Goal: Transaction & Acquisition: Subscribe to service/newsletter

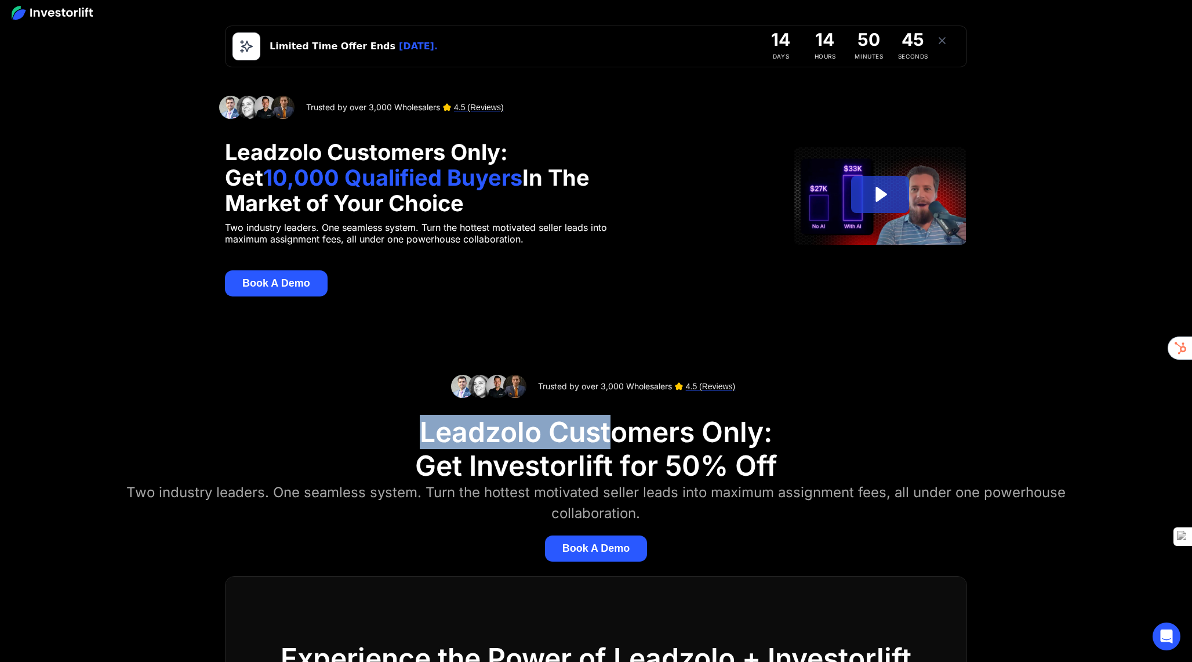
drag, startPoint x: 415, startPoint y: 431, endPoint x: 611, endPoint y: 430, distance: 196.0
click at [611, 430] on div "Trusted by over 3,000 Wholesalers 4.5 (Reviews) Leadzolo Customers Only: Get In…" at bounding box center [596, 468] width 1192 height 187
click at [611, 430] on div "Leadzolo Customers Only: Get Investorlift for 50% Off" at bounding box center [596, 448] width 362 height 67
drag, startPoint x: 552, startPoint y: 439, endPoint x: 576, endPoint y: 439, distance: 24.4
click at [576, 439] on div "Leadzolo Customers Only: Get Investorlift for 50% Off" at bounding box center [596, 448] width 362 height 67
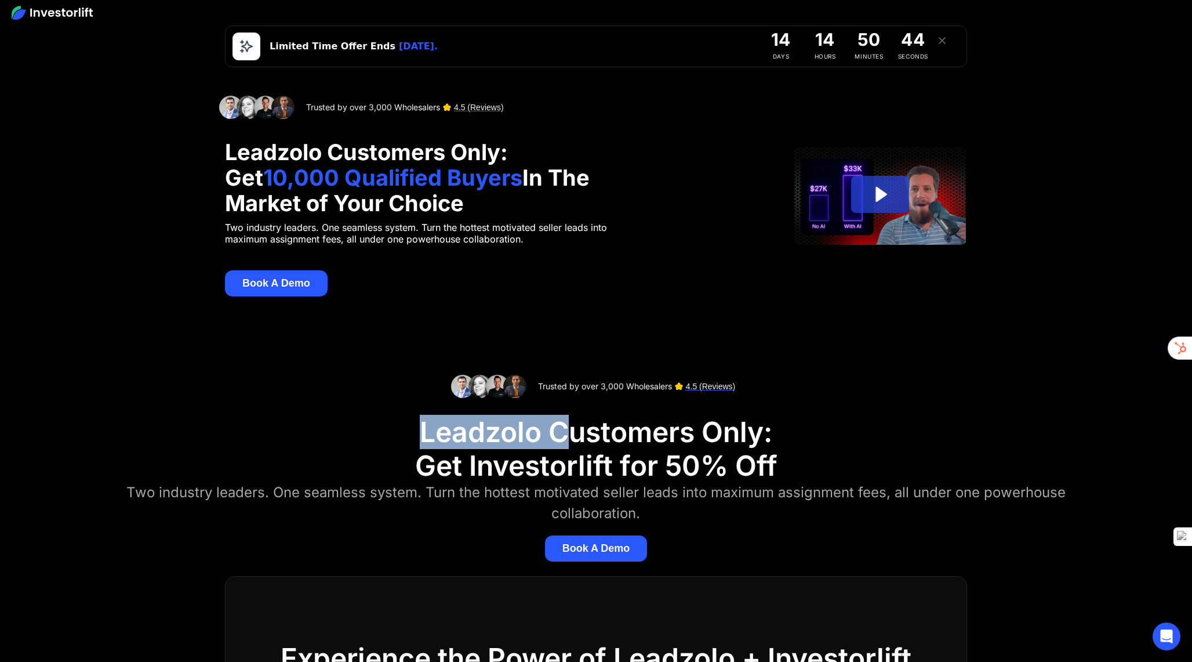
click at [576, 439] on div "Leadzolo Customers Only: Get Investorlift for 50% Off" at bounding box center [596, 448] width 362 height 67
click at [695, 462] on div "Leadzolo Customers Only: Get Investorlift for 50% Off" at bounding box center [596, 448] width 362 height 67
drag, startPoint x: 427, startPoint y: 433, endPoint x: 587, endPoint y: 447, distance: 160.7
click at [587, 447] on div "Leadzolo Customers Only: Get Investorlift for 50% Off" at bounding box center [596, 448] width 362 height 67
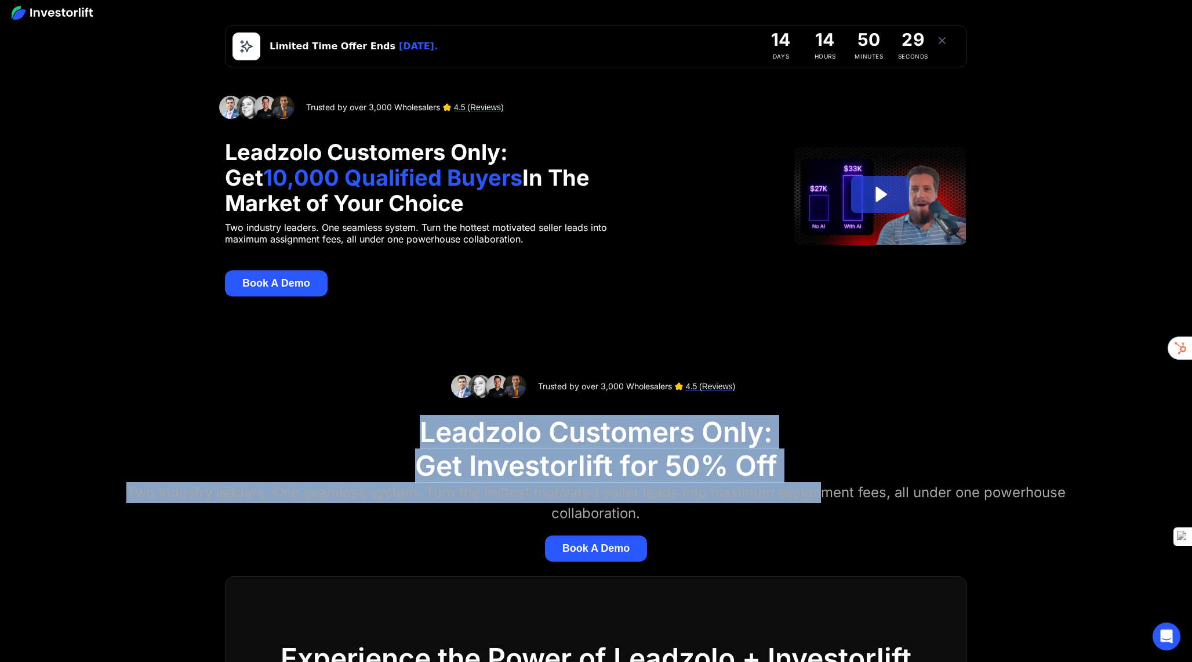
drag, startPoint x: 407, startPoint y: 430, endPoint x: 806, endPoint y: 502, distance: 404.9
click at [806, 502] on div "Trusted by over 3,000 Wholesalers 4.5 (Reviews) Leadzolo Customers Only: Get In…" at bounding box center [596, 468] width 1192 height 187
click at [806, 502] on div "Two industry leaders. One seamless system. Turn the hottest motivated seller le…" at bounding box center [596, 503] width 954 height 42
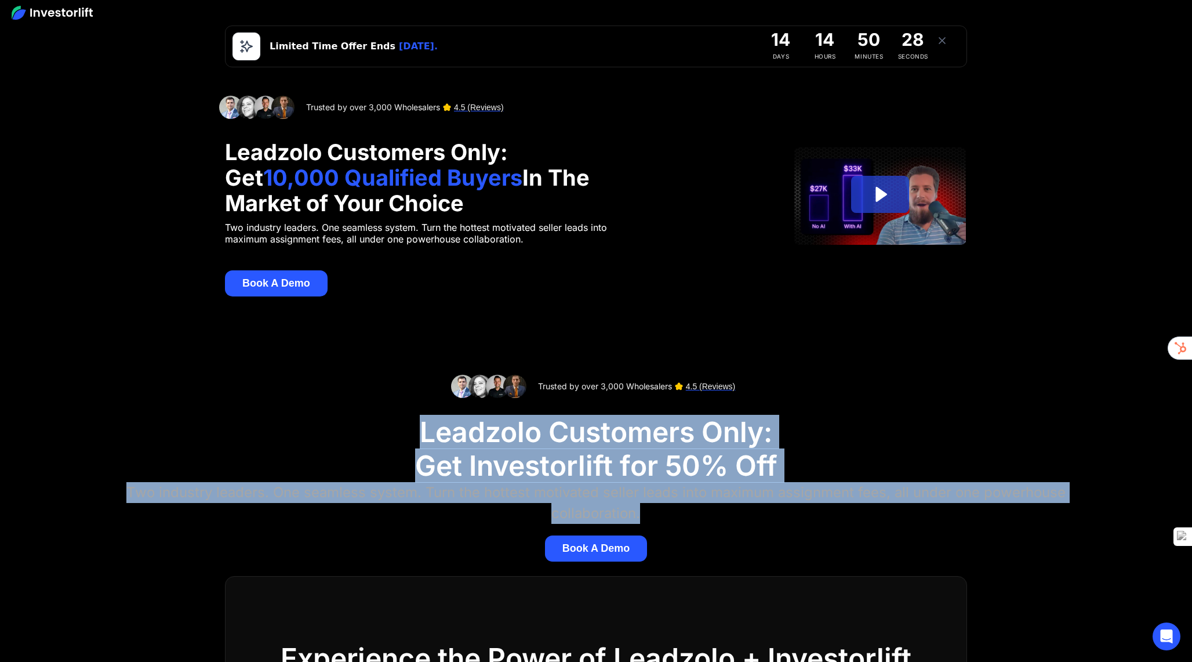
drag, startPoint x: 402, startPoint y: 431, endPoint x: 705, endPoint y: 516, distance: 314.3
click at [705, 516] on div "Trusted by over 3,000 Wholesalers 4.5 (Reviews) Leadzolo Customers Only: Get In…" at bounding box center [596, 468] width 1192 height 187
click at [705, 516] on div "Two industry leaders. One seamless system. Turn the hottest motivated seller le…" at bounding box center [596, 503] width 954 height 42
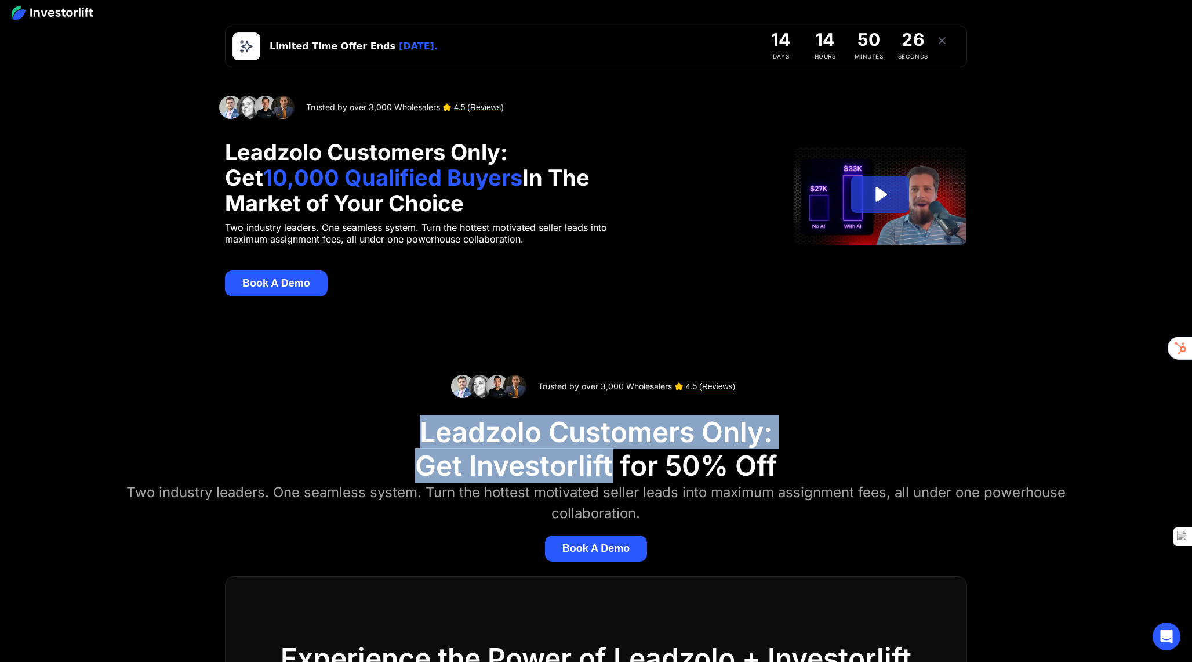
drag, startPoint x: 422, startPoint y: 435, endPoint x: 618, endPoint y: 481, distance: 201.9
click at [618, 481] on div "Leadzolo Customers Only: Get Investorlift for 50% Off" at bounding box center [596, 448] width 362 height 67
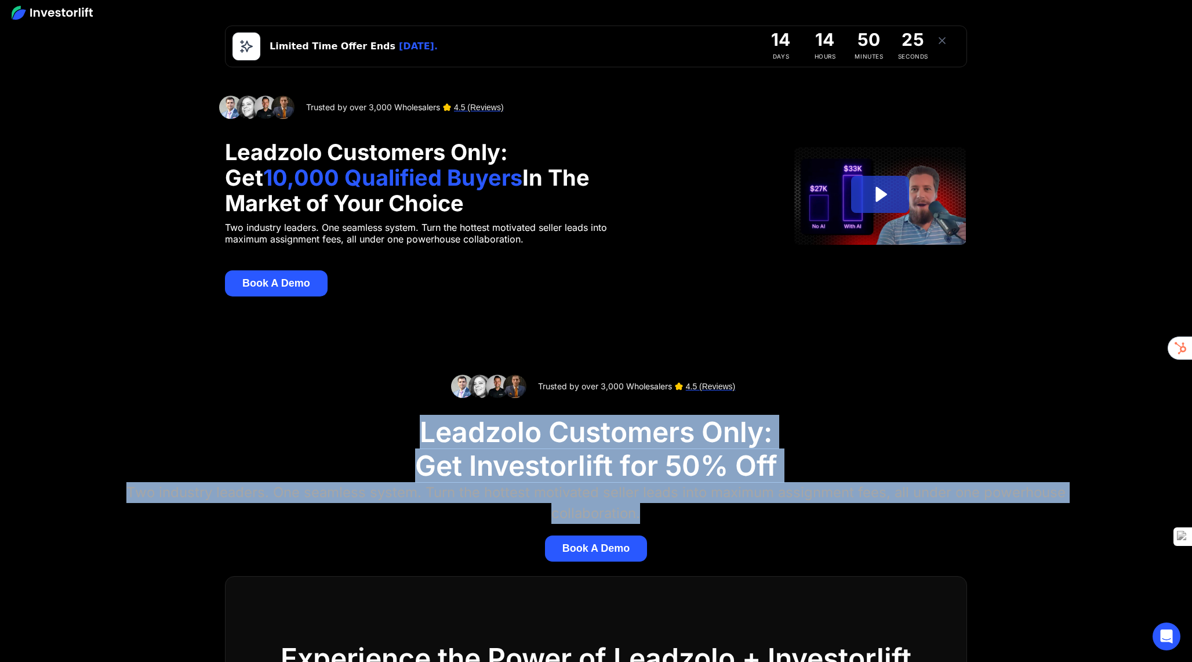
drag, startPoint x: 396, startPoint y: 419, endPoint x: 668, endPoint y: 503, distance: 284.7
click at [668, 503] on div "Trusted by over 3,000 Wholesalers 4.5 (Reviews) Leadzolo Customers Only: Get In…" at bounding box center [596, 468] width 1192 height 187
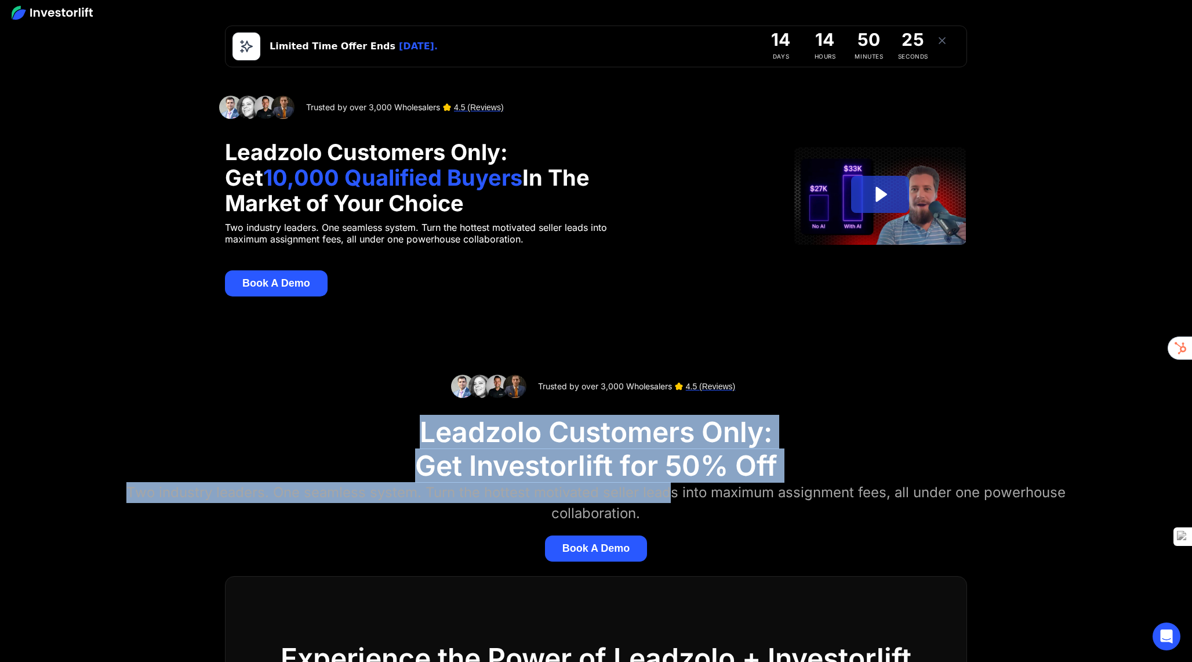
click at [668, 503] on div "Two industry leaders. One seamless system. Turn the hottest motivated seller le…" at bounding box center [596, 503] width 954 height 42
drag, startPoint x: 421, startPoint y: 430, endPoint x: 688, endPoint y: 502, distance: 276.4
click at [688, 502] on div "Trusted by over 3,000 Wholesalers 4.5 (Reviews) Leadzolo Customers Only: Get In…" at bounding box center [596, 468] width 1192 height 187
click at [688, 502] on div "Two industry leaders. One seamless system. Turn the hottest motivated seller le…" at bounding box center [596, 503] width 954 height 42
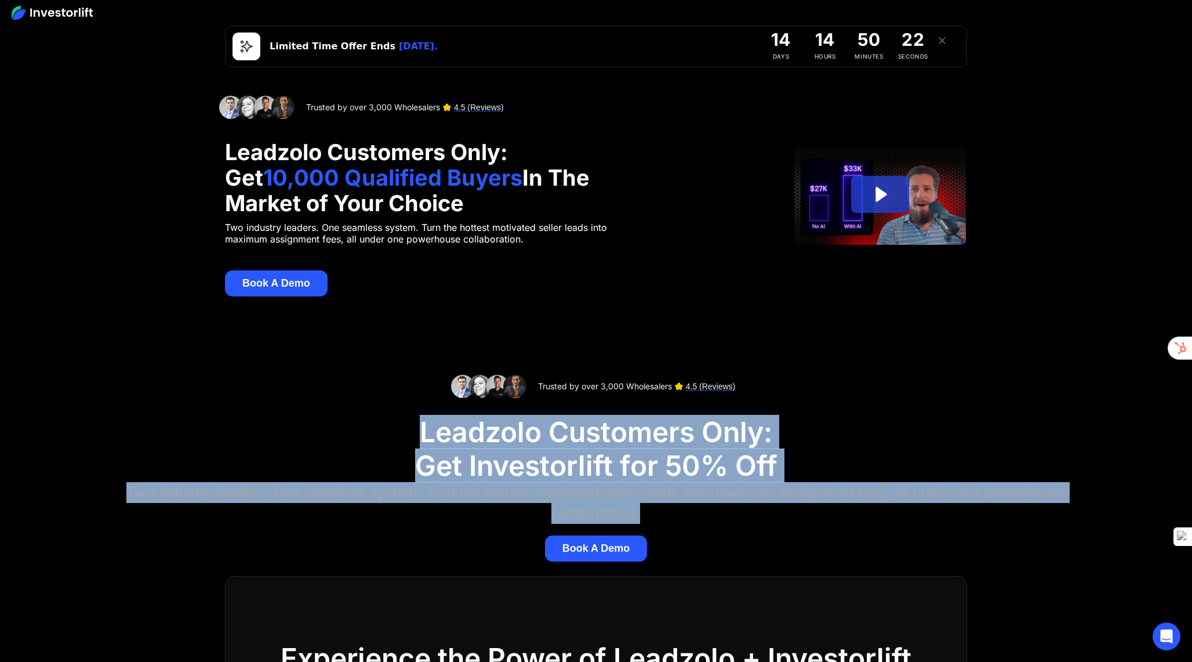
drag, startPoint x: 415, startPoint y: 429, endPoint x: 730, endPoint y: 517, distance: 327.0
click at [730, 517] on div "Trusted by over 3,000 Wholesalers 4.5 (Reviews) Leadzolo Customers Only: Get In…" at bounding box center [596, 468] width 1192 height 187
click at [730, 517] on div "Two industry leaders. One seamless system. Turn the hottest motivated seller le…" at bounding box center [596, 503] width 954 height 42
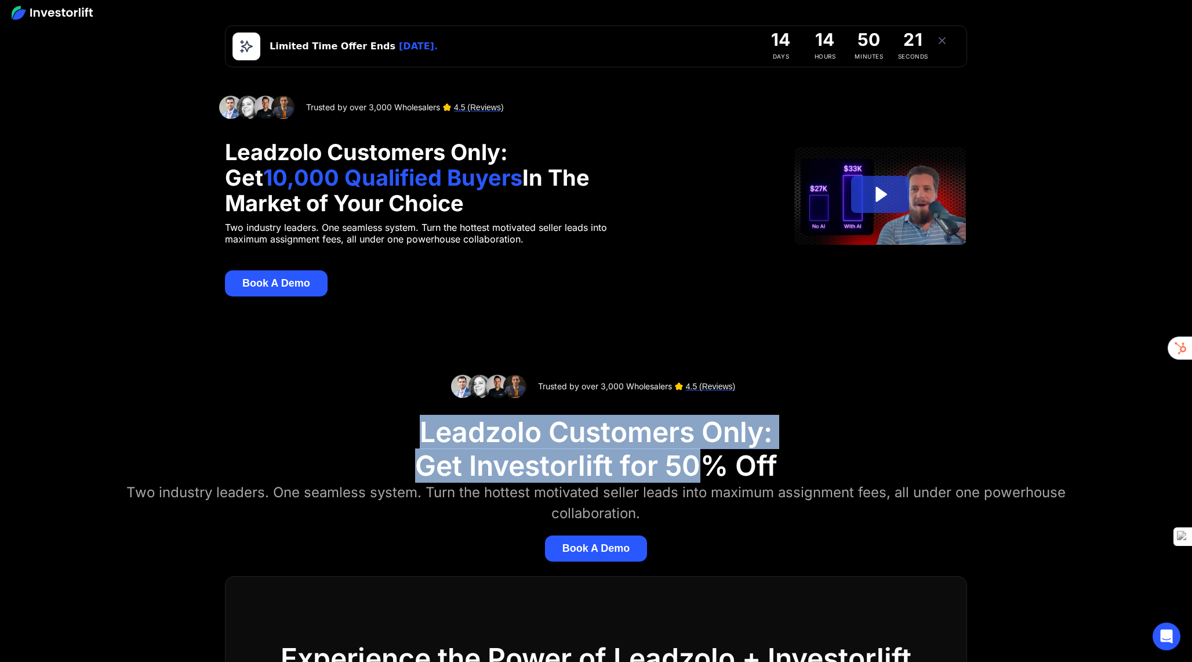
drag, startPoint x: 470, startPoint y: 430, endPoint x: 719, endPoint y: 474, distance: 252.2
click at [719, 474] on div "Trusted by over 3,000 Wholesalers 4.5 (Reviews) Leadzolo Customers Only: Get In…" at bounding box center [596, 468] width 1192 height 187
click at [719, 474] on div "Leadzolo Customers Only: Get Investorlift for 50% Off" at bounding box center [596, 448] width 362 height 67
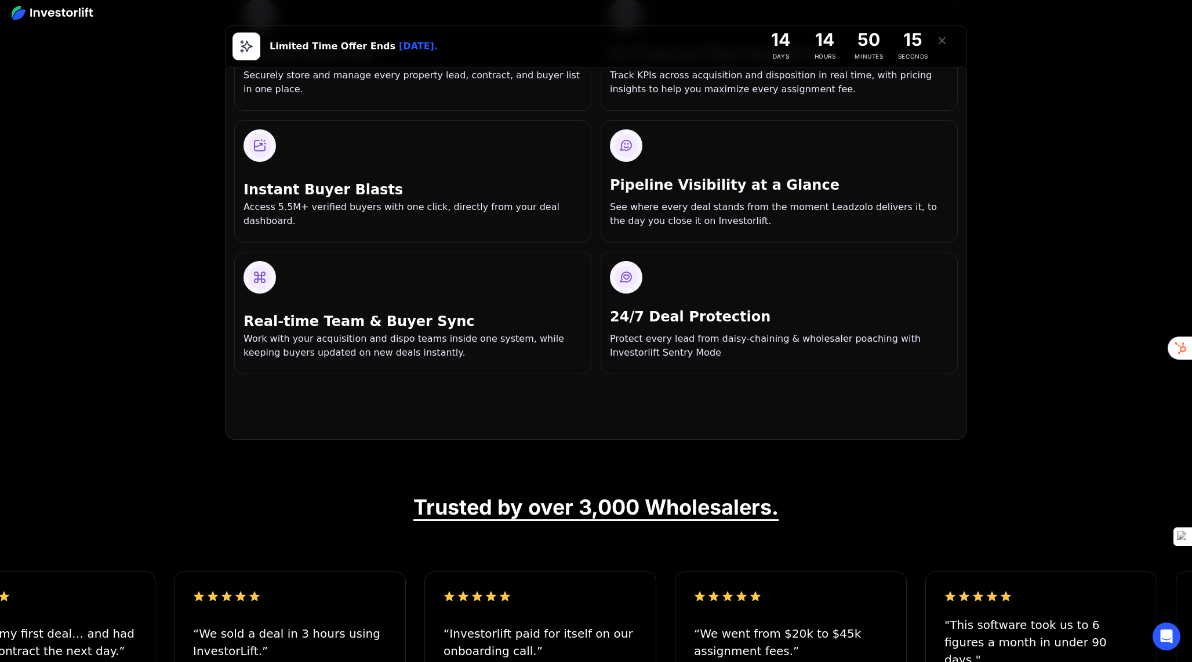
scroll to position [770, 0]
